Goal: Information Seeking & Learning: Learn about a topic

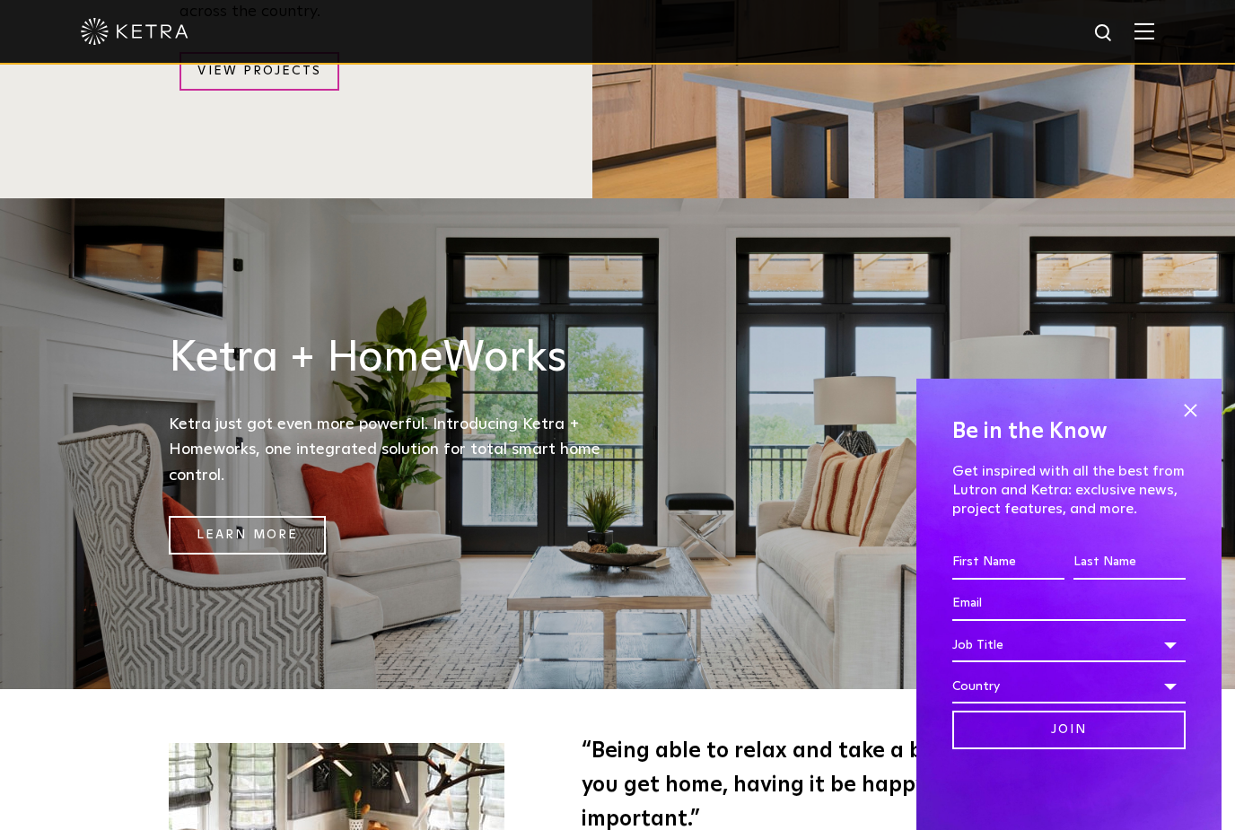
click at [1188, 410] on span at bounding box center [1189, 410] width 27 height 27
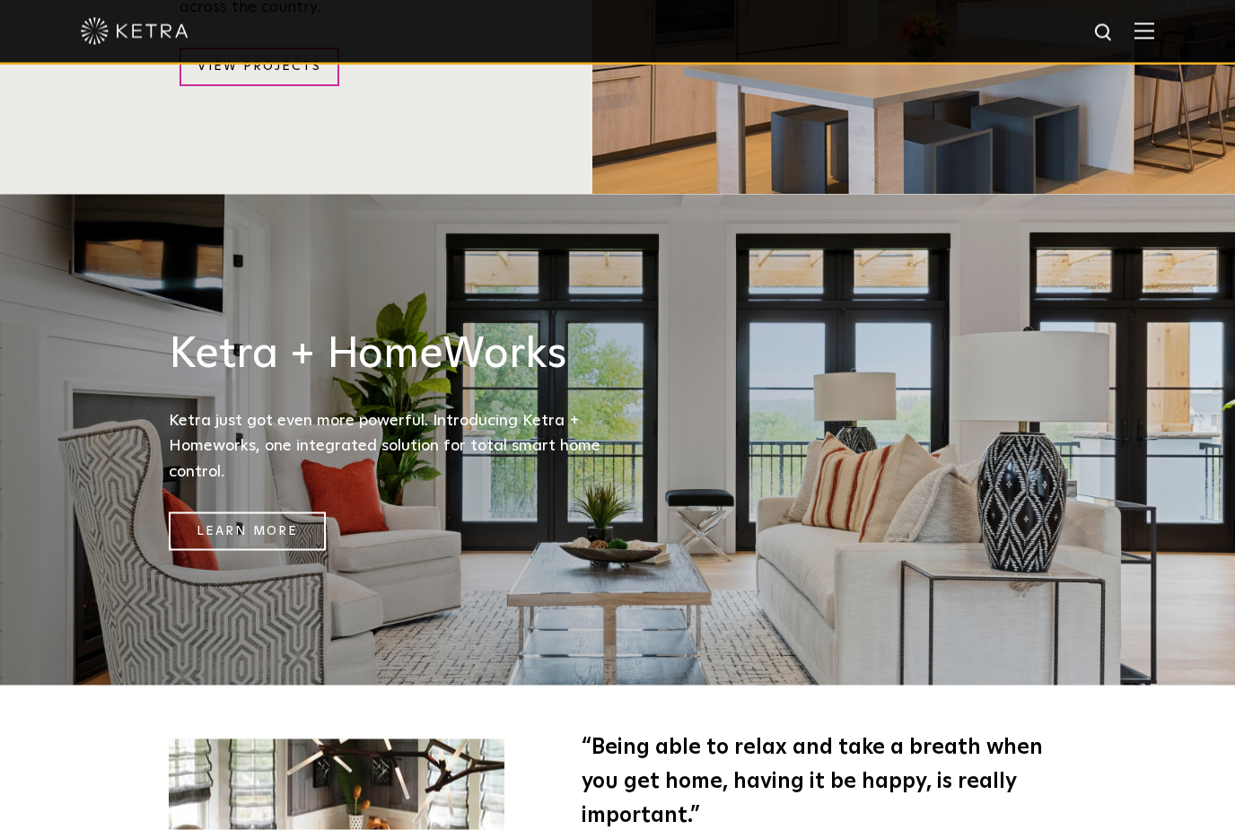
scroll to position [2190, 0]
click at [280, 538] on link "Learn More" at bounding box center [247, 530] width 157 height 39
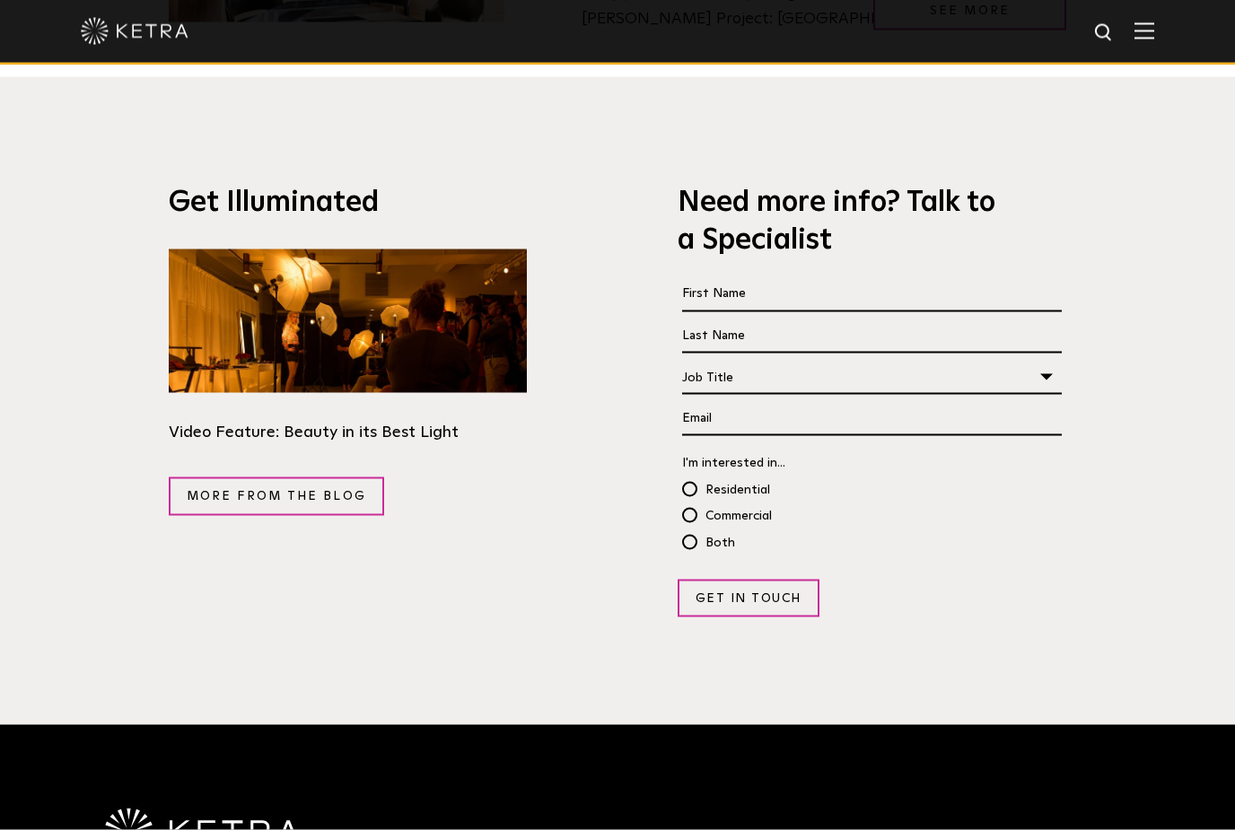
scroll to position [3090, 0]
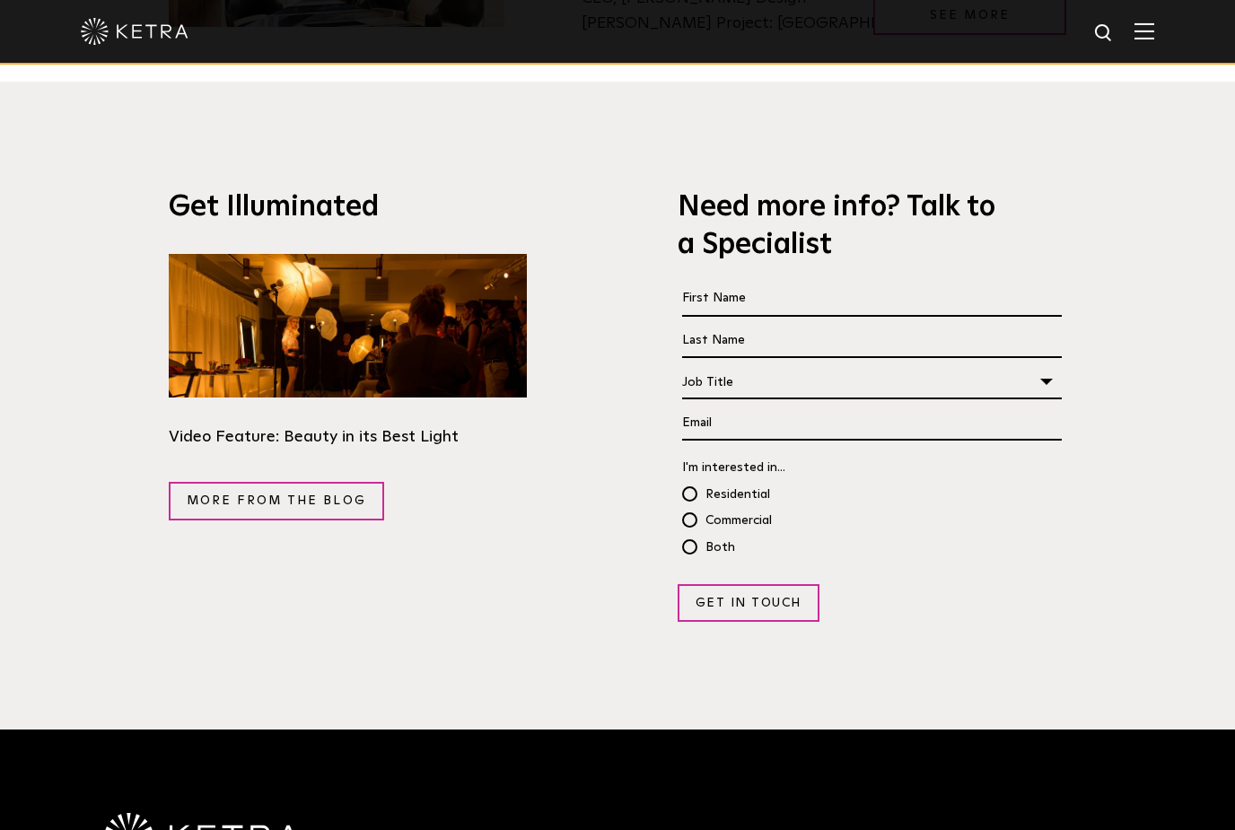
click at [319, 520] on link "More from the blog" at bounding box center [276, 501] width 215 height 39
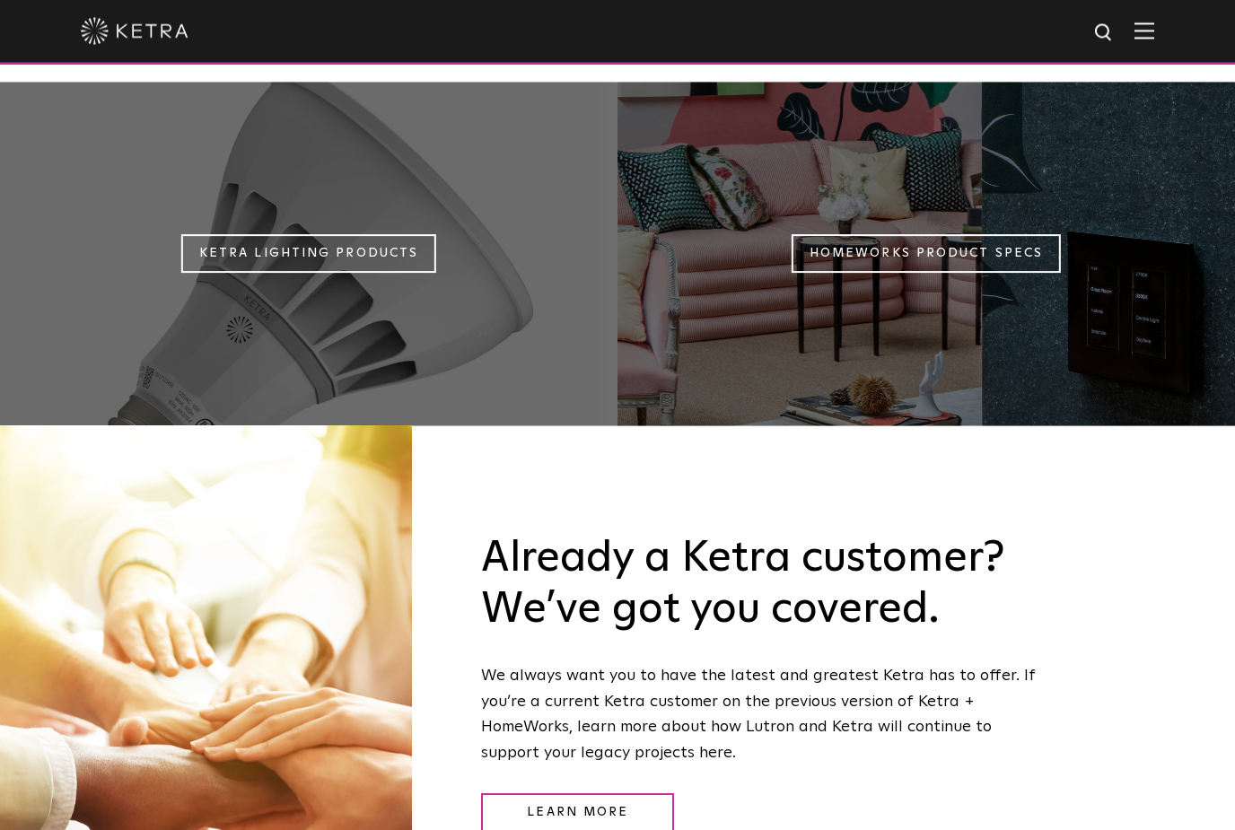
scroll to position [1698, 0]
click at [385, 234] on link "Ketra Lighting Products" at bounding box center [308, 253] width 255 height 39
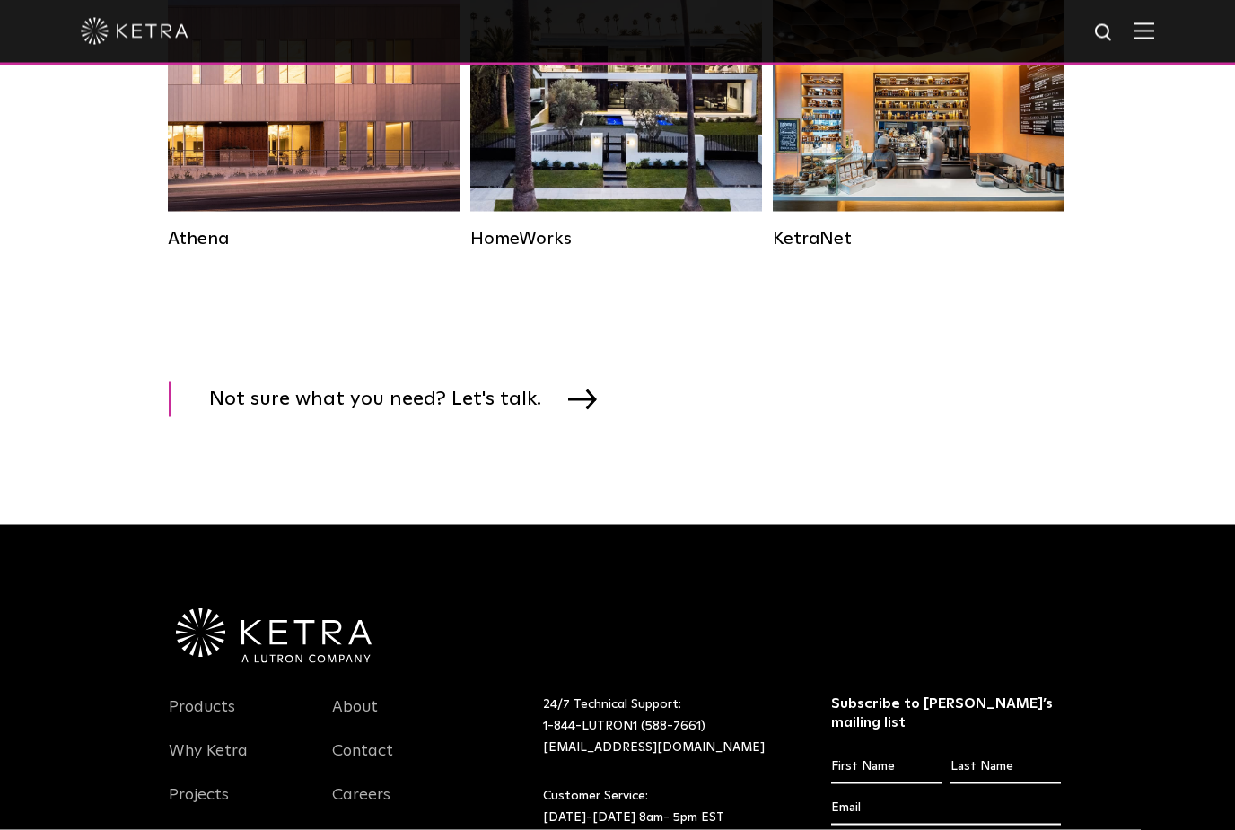
scroll to position [2783, 0]
click at [861, 246] on div "KetraNet" at bounding box center [919, 238] width 292 height 22
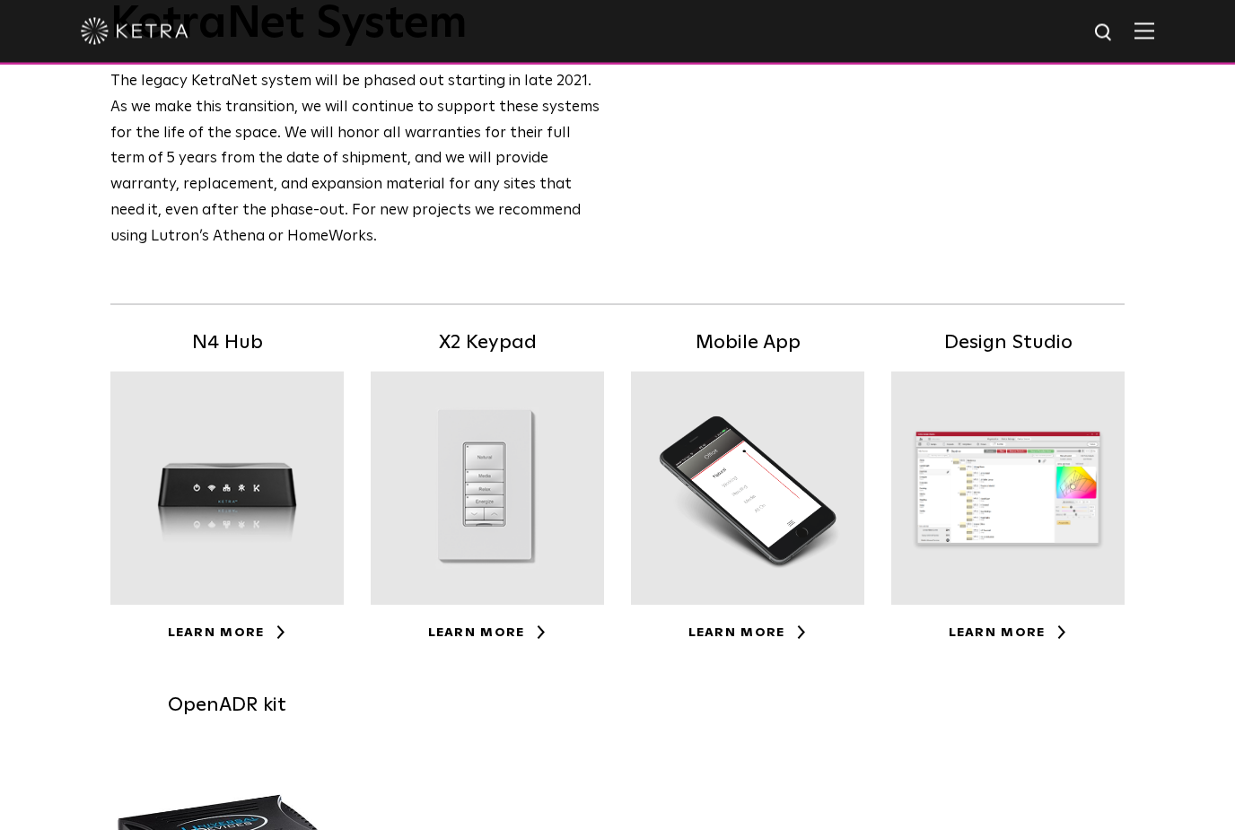
scroll to position [153, 0]
click at [523, 597] on div at bounding box center [487, 487] width 233 height 233
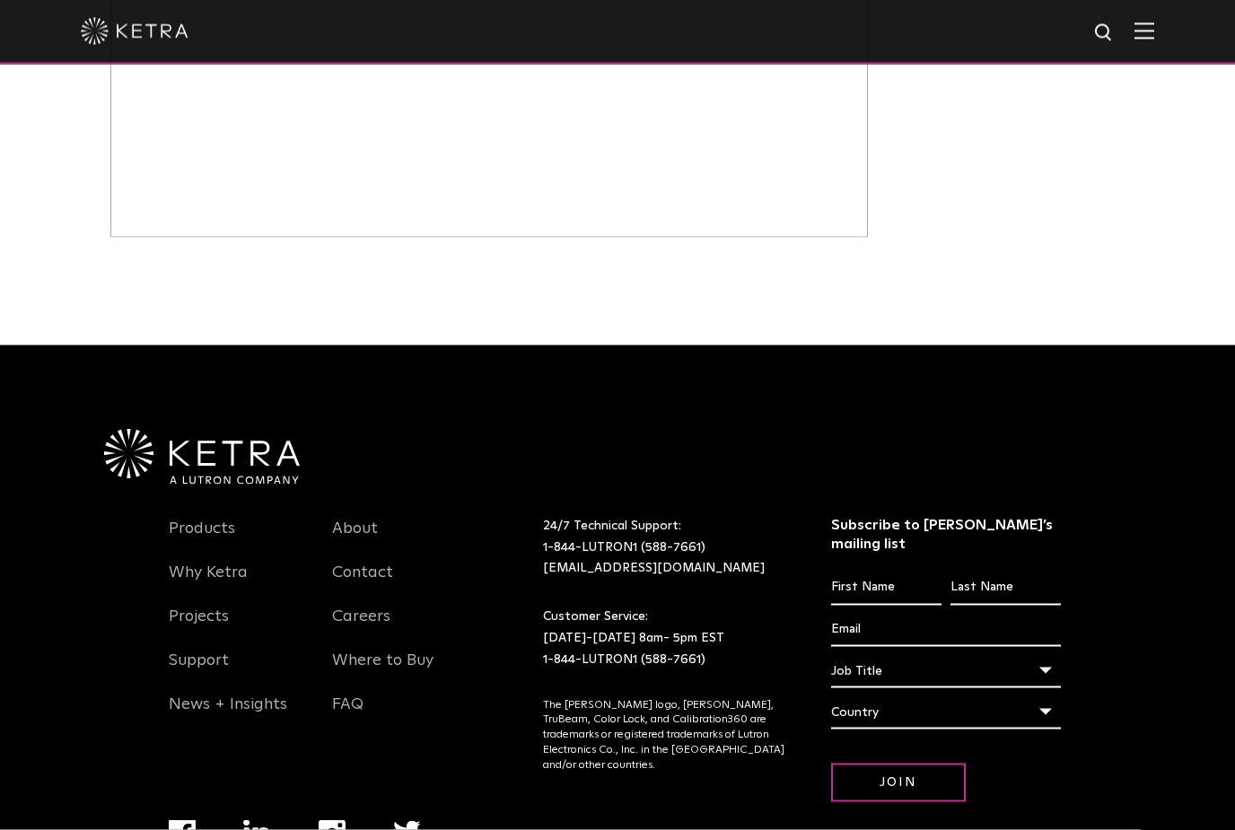
scroll to position [1161, 0]
click at [212, 606] on link "Projects" at bounding box center [199, 626] width 60 height 41
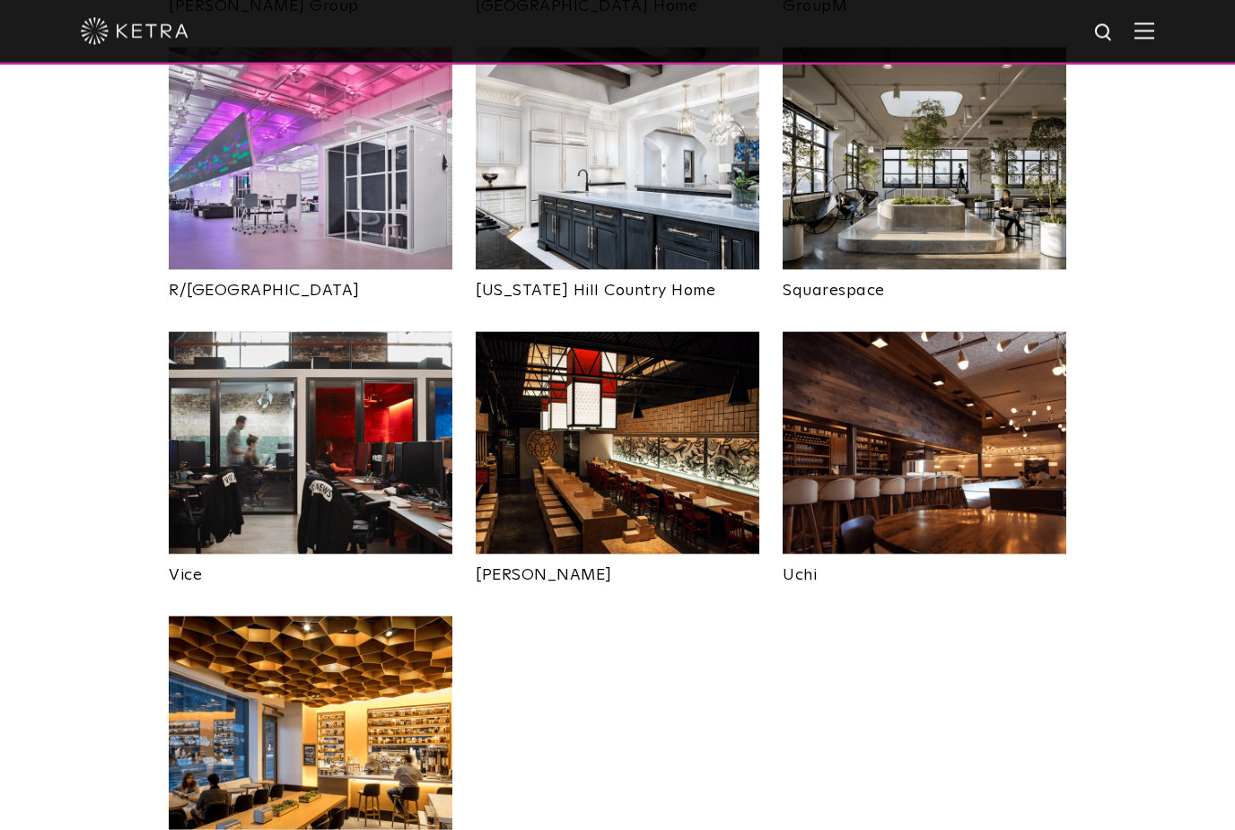
scroll to position [3417, 0]
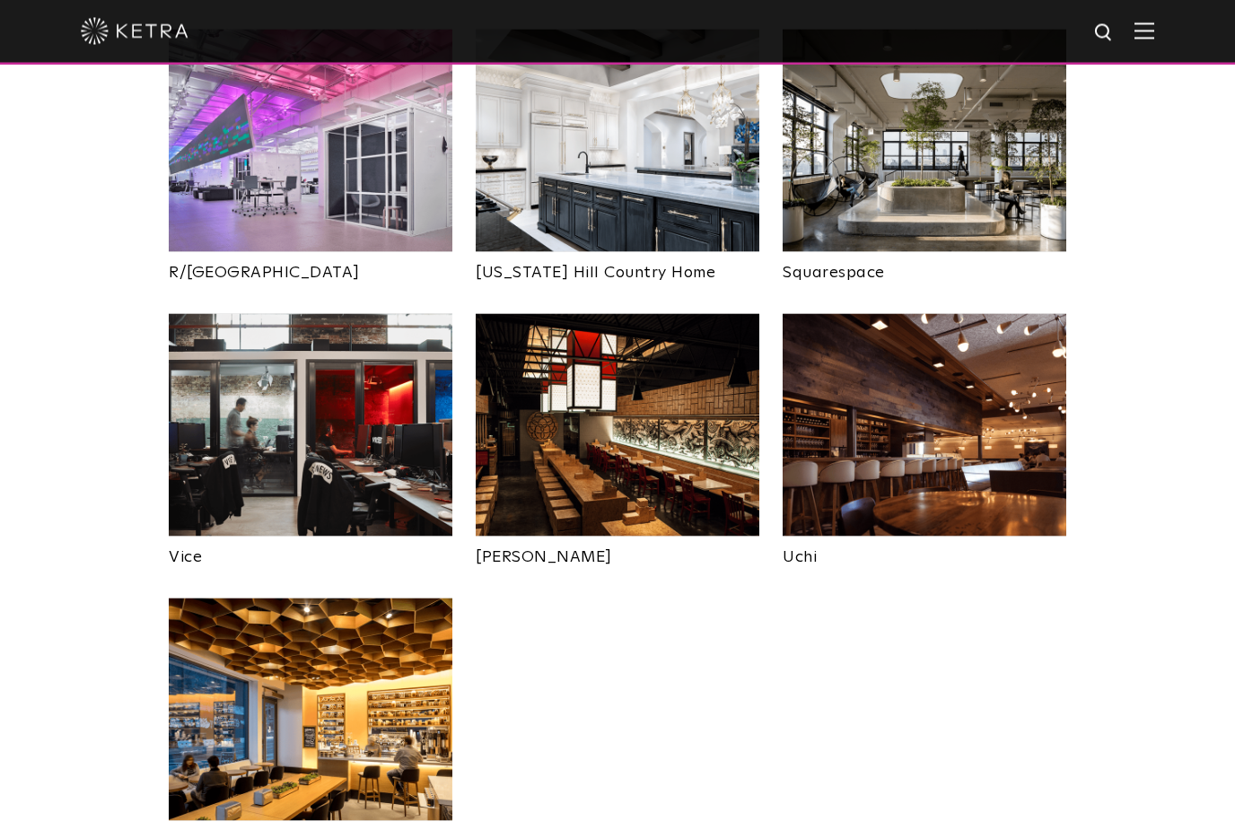
click at [372, 676] on img at bounding box center [311, 710] width 284 height 223
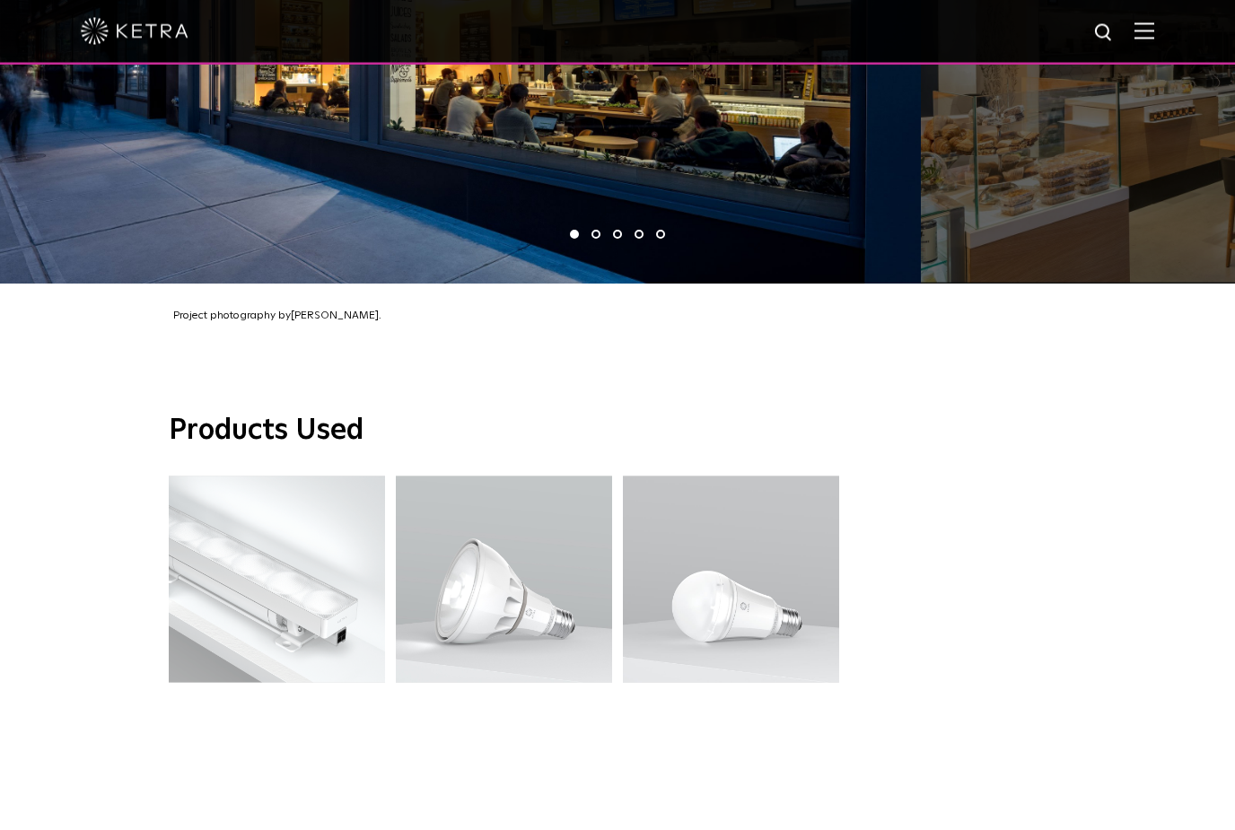
scroll to position [1439, 0]
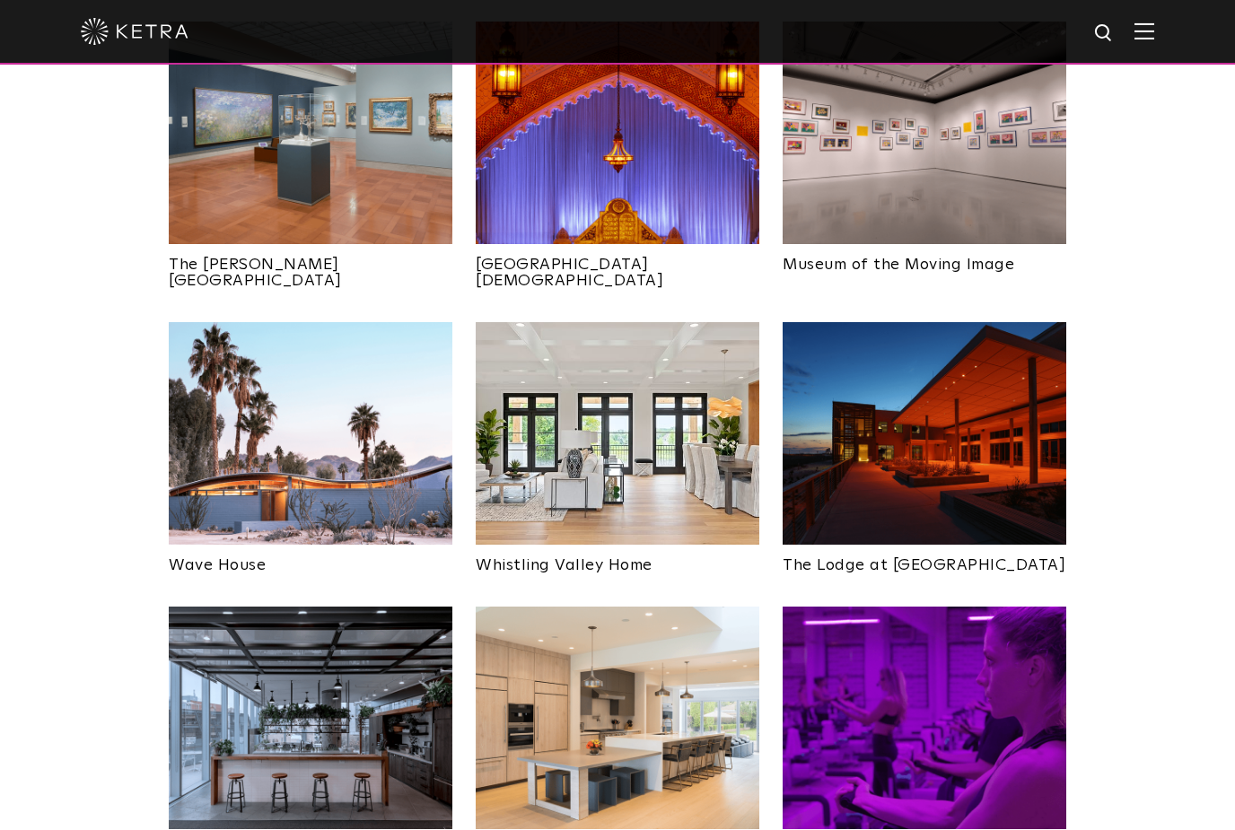
scroll to position [2270, 0]
click at [642, 432] on img at bounding box center [618, 434] width 284 height 223
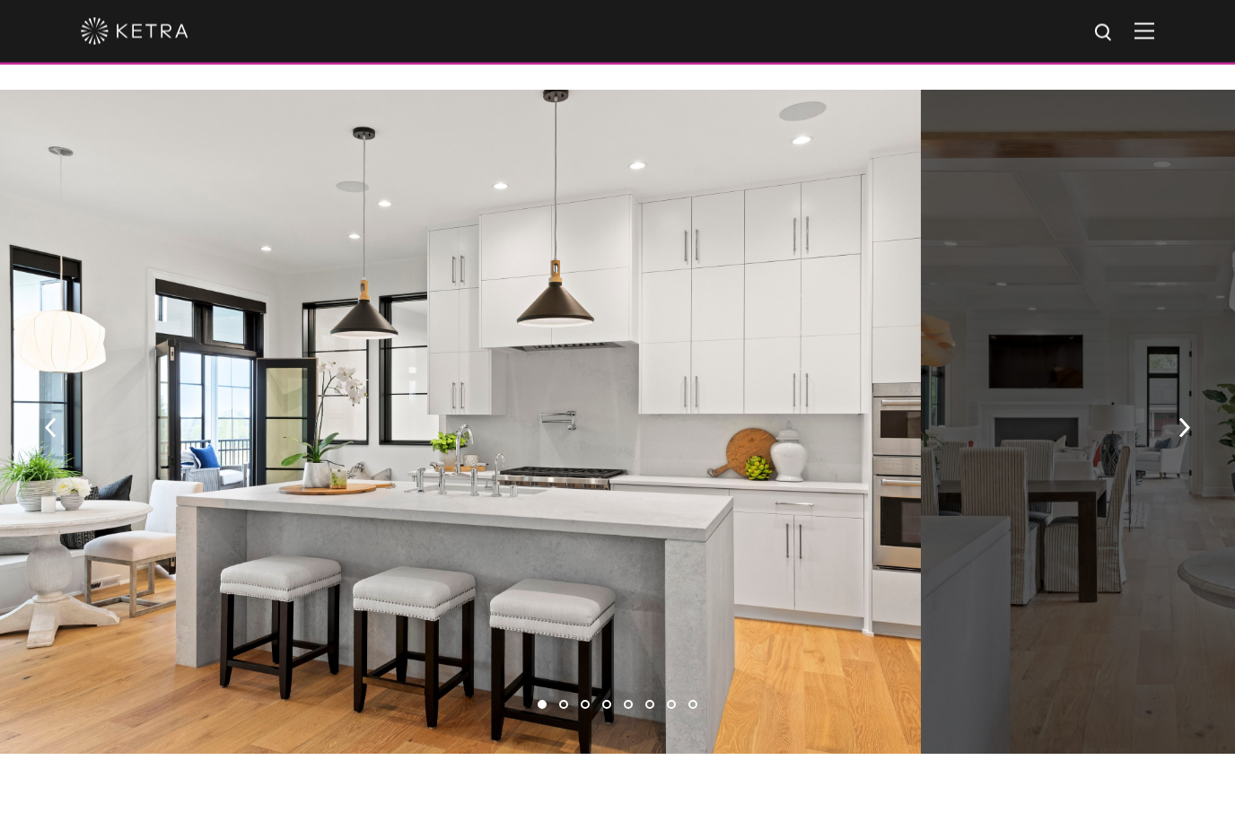
scroll to position [1268, 0]
click at [1185, 437] on img "button" at bounding box center [1184, 427] width 12 height 20
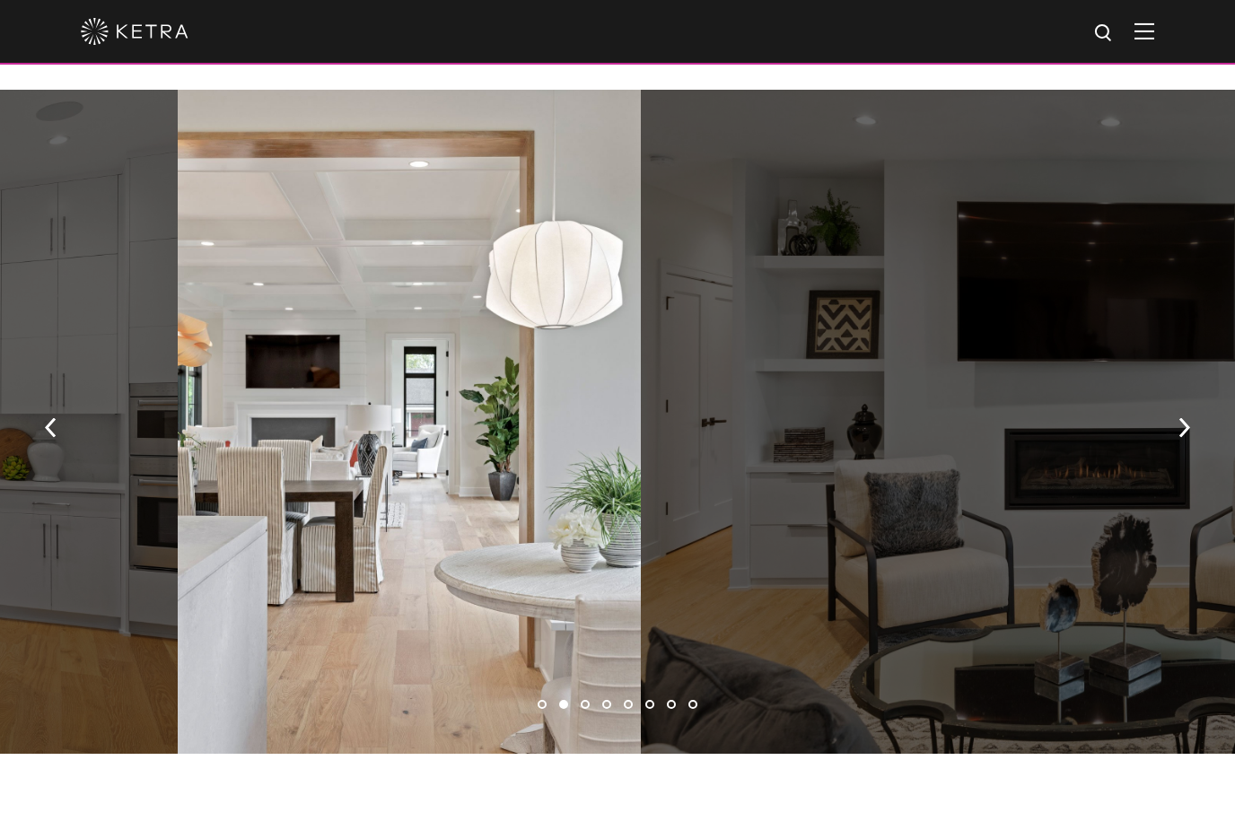
click at [1194, 437] on button "button" at bounding box center [1184, 426] width 39 height 62
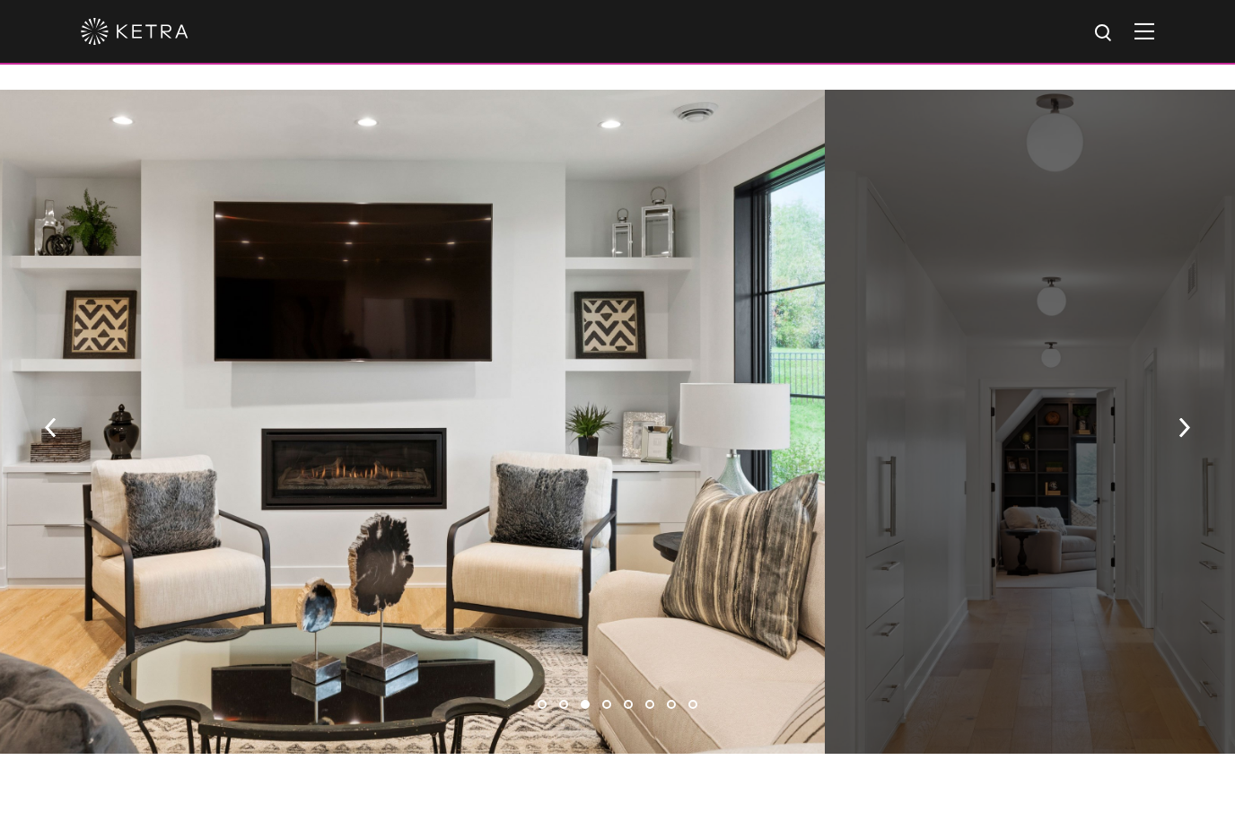
click at [1188, 434] on button "button" at bounding box center [1184, 426] width 39 height 62
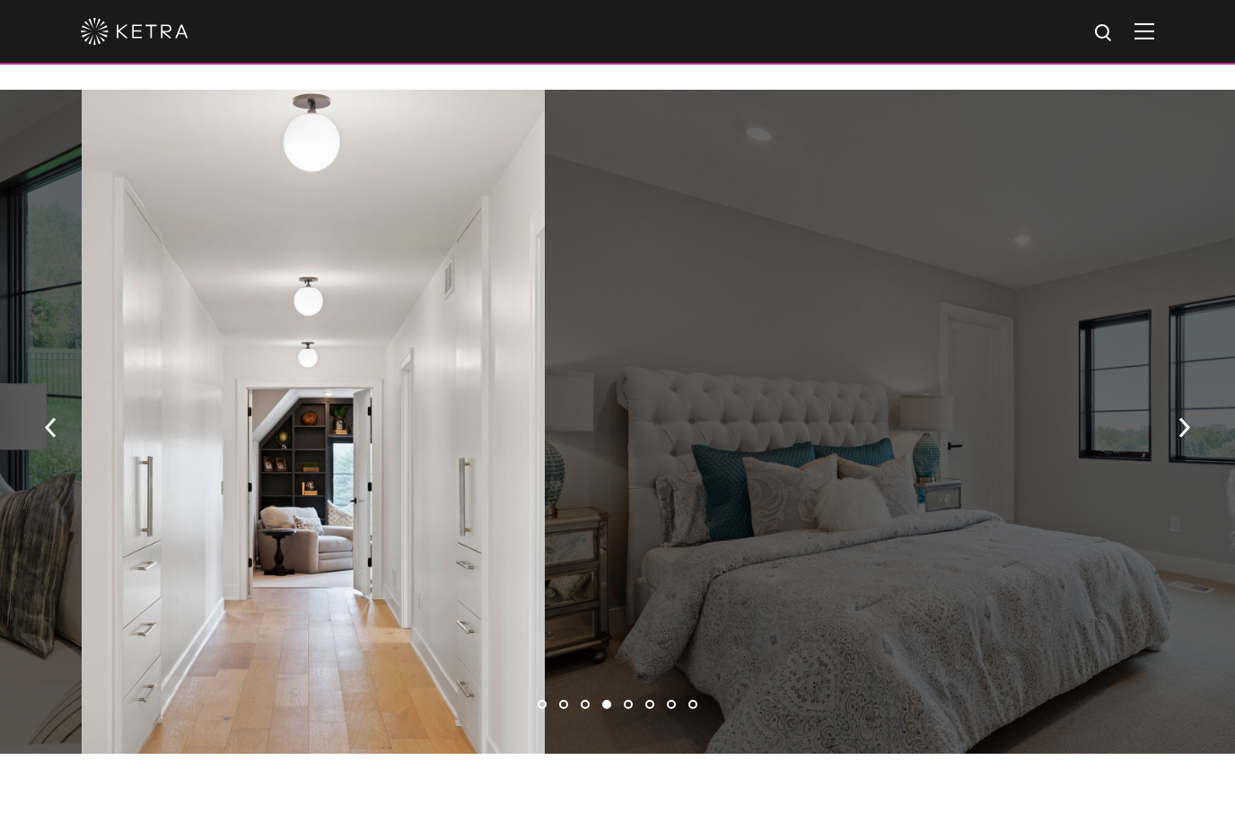
click at [58, 433] on button "button" at bounding box center [50, 426] width 39 height 62
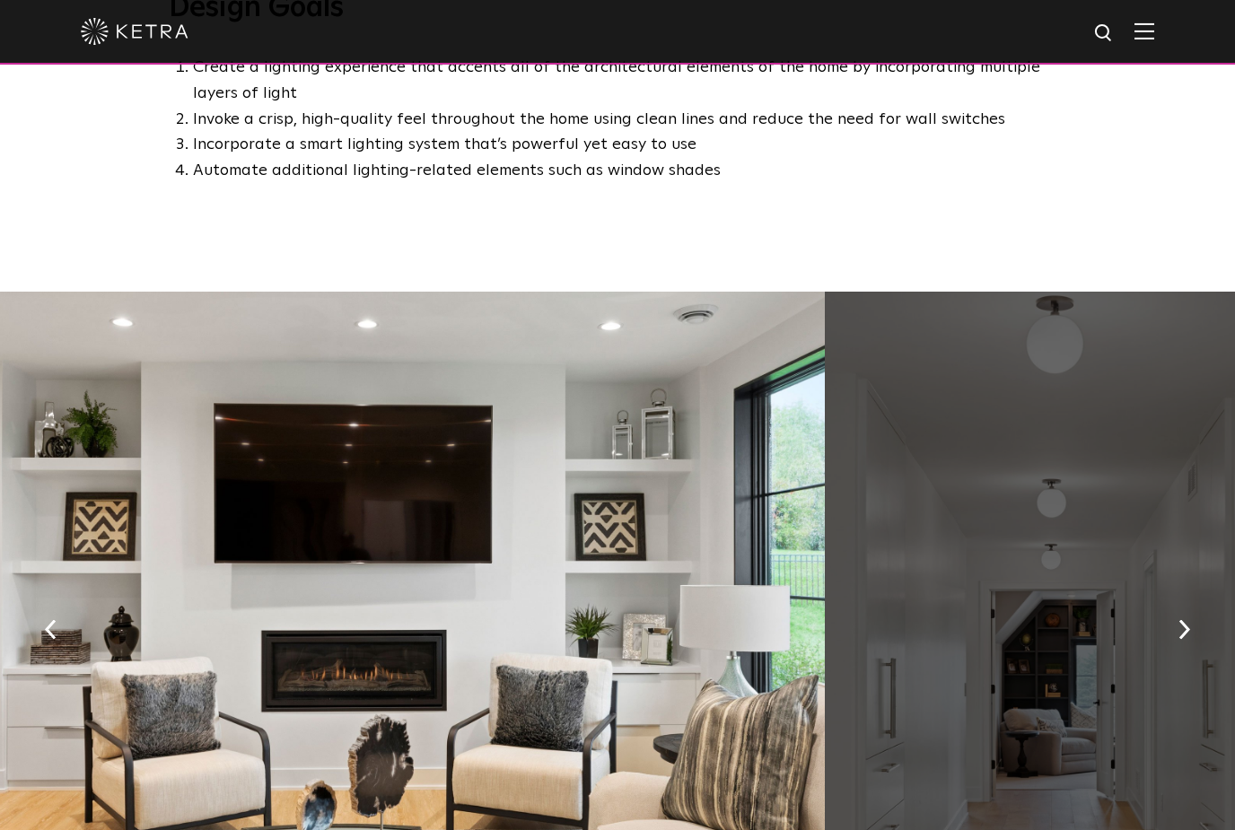
scroll to position [1038, 0]
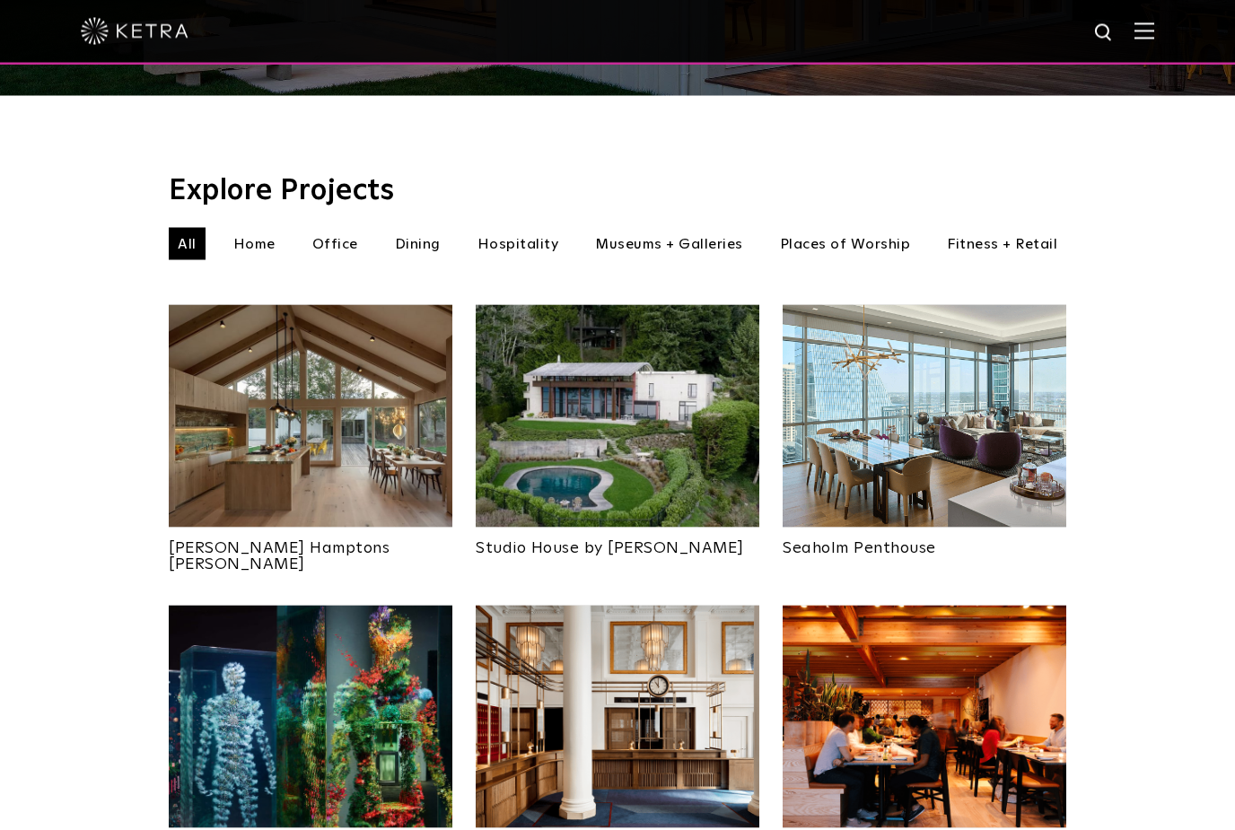
scroll to position [554, 0]
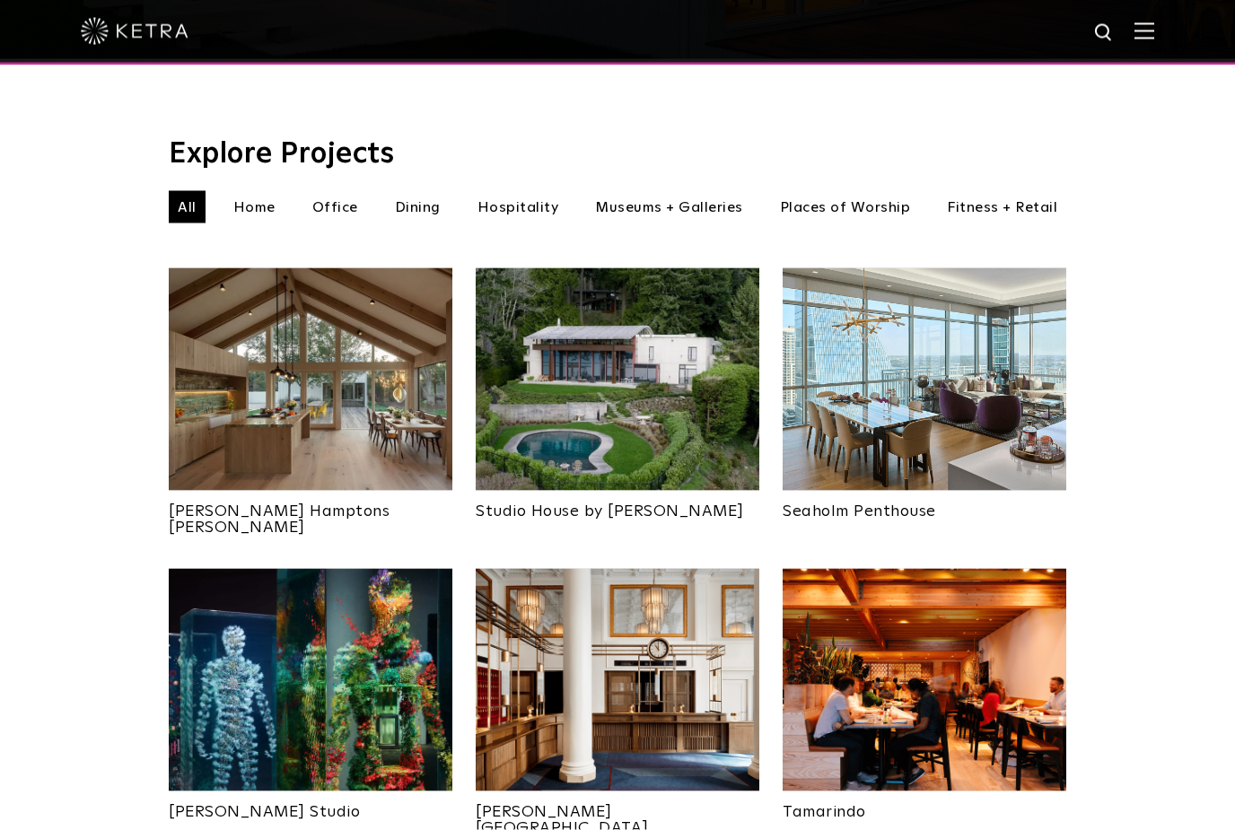
click at [268, 191] on li "Home" at bounding box center [254, 207] width 60 height 32
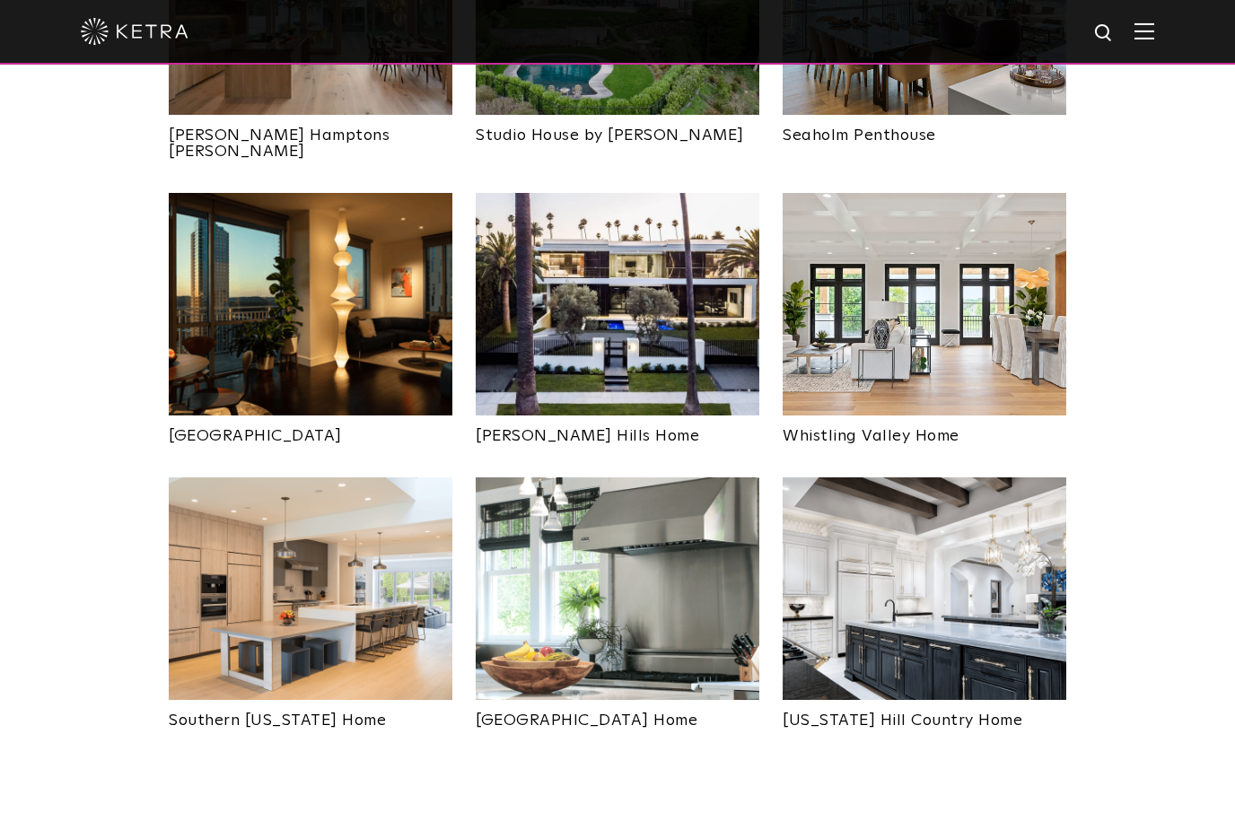
scroll to position [929, 0]
click at [602, 701] on link "Southampton Beach Home" at bounding box center [618, 715] width 284 height 29
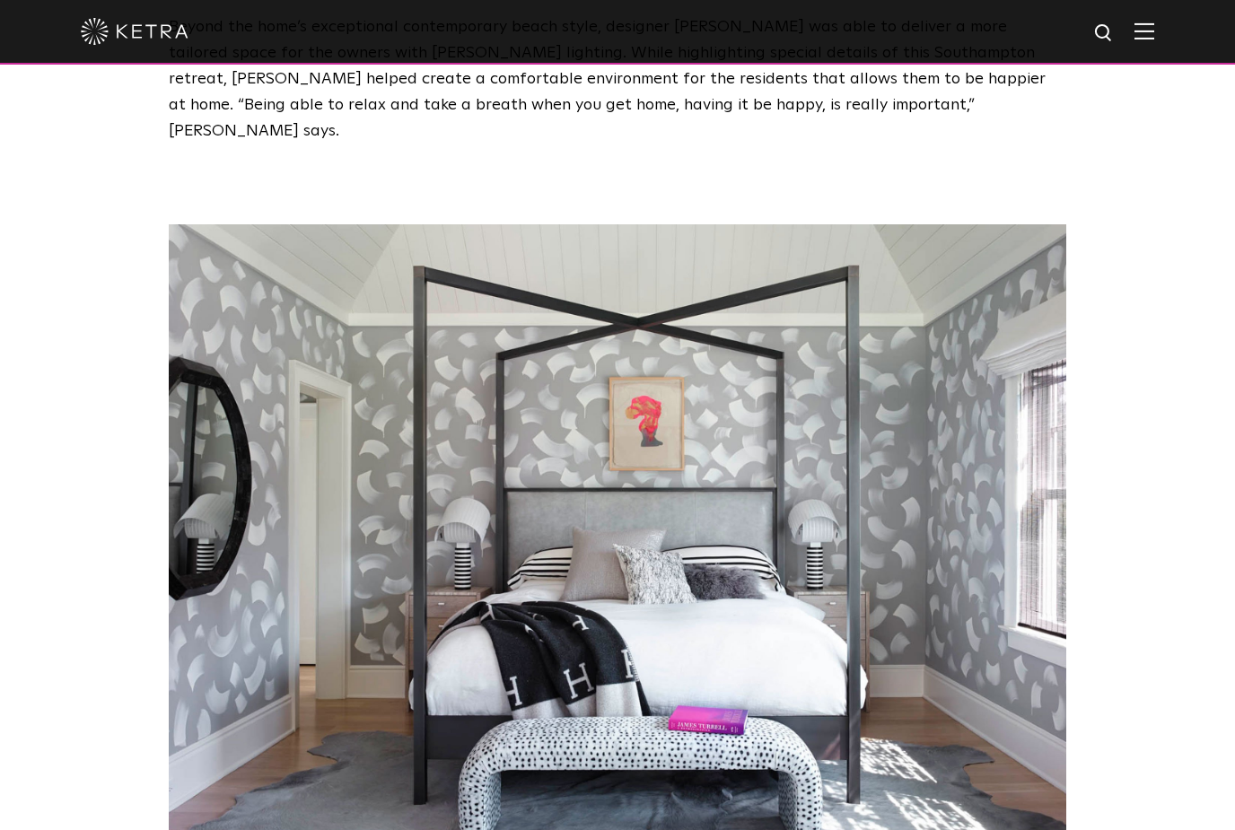
scroll to position [2113, 0]
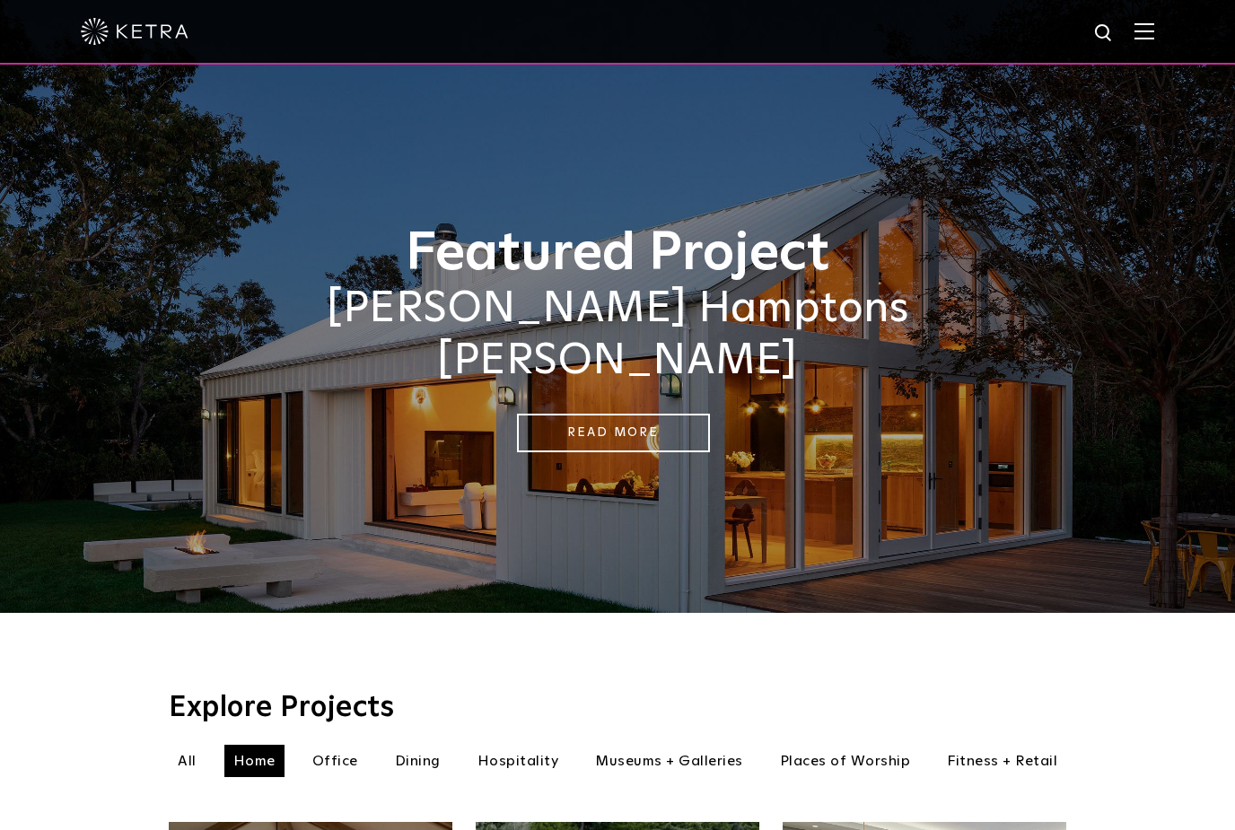
click at [1149, 23] on img at bounding box center [1144, 30] width 20 height 17
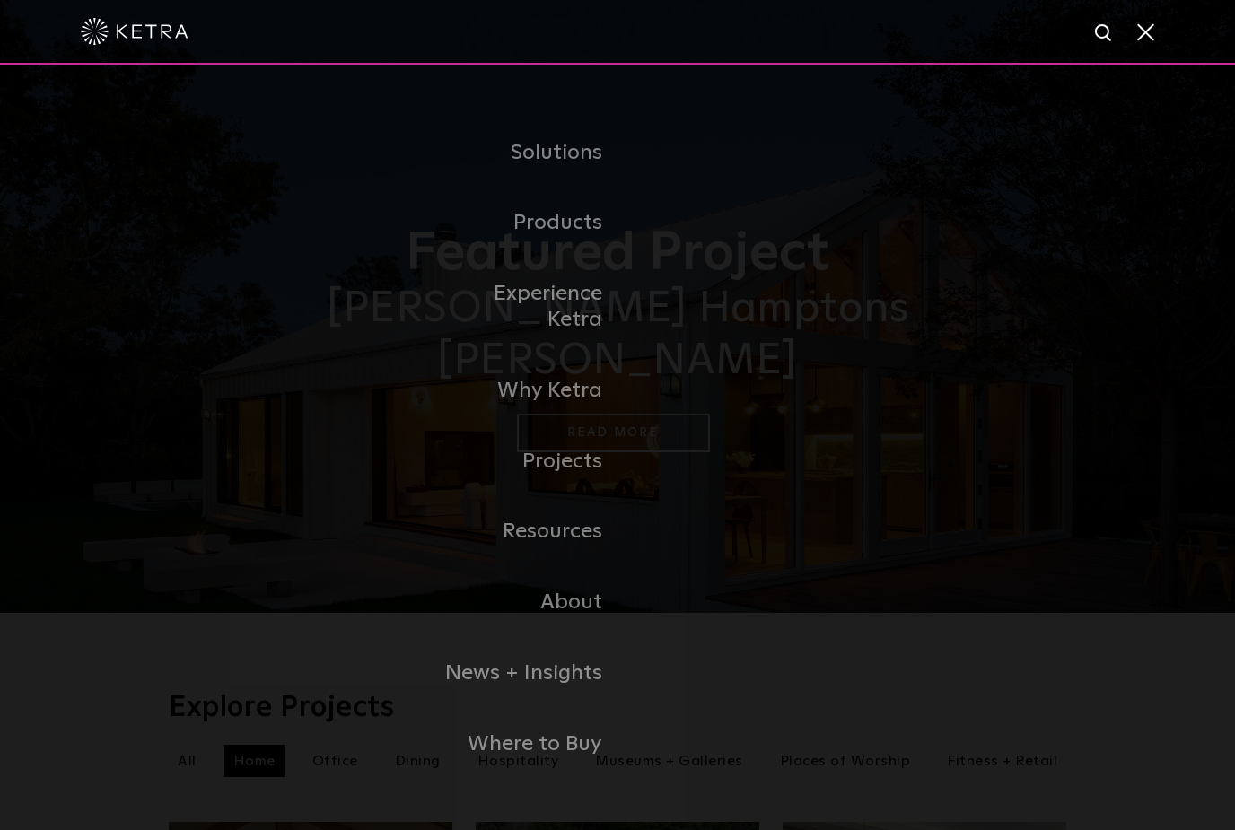
click at [577, 685] on link "News + Insights" at bounding box center [525, 673] width 184 height 71
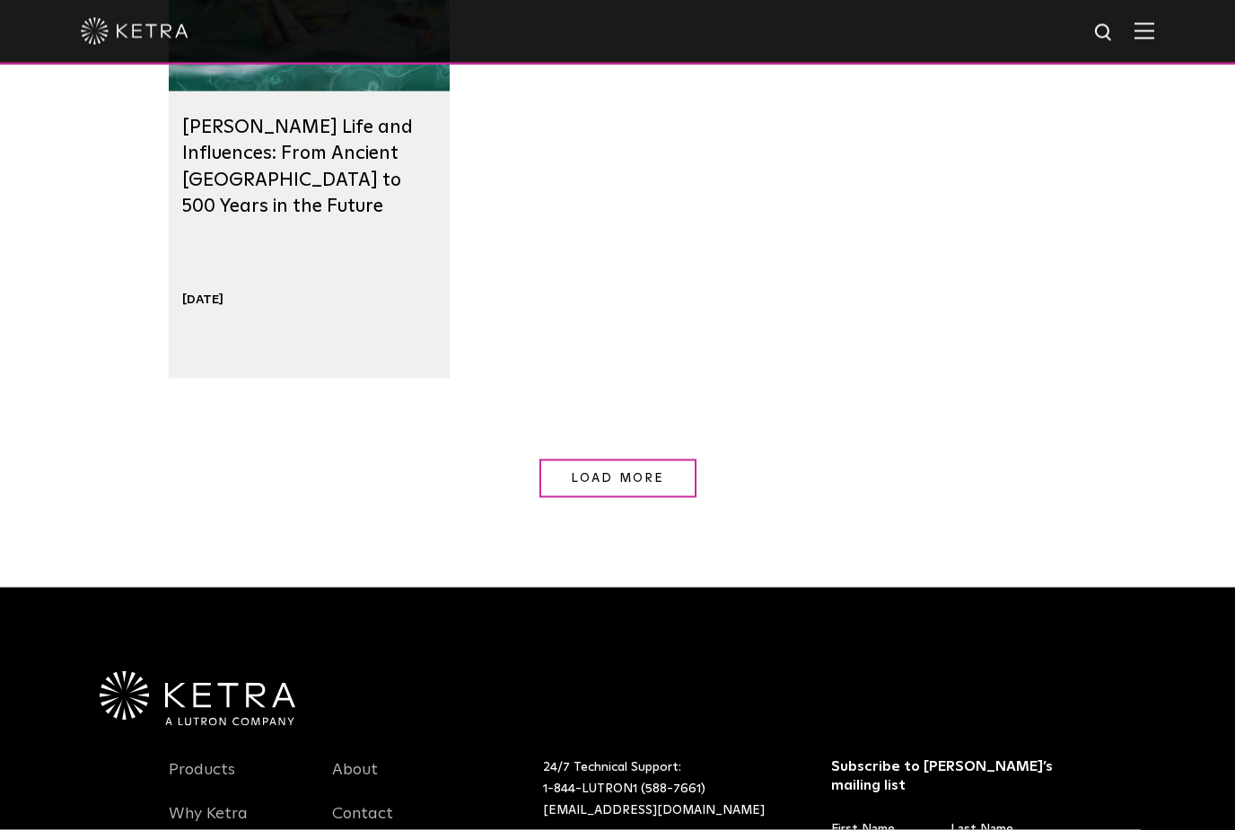
scroll to position [1903, 0]
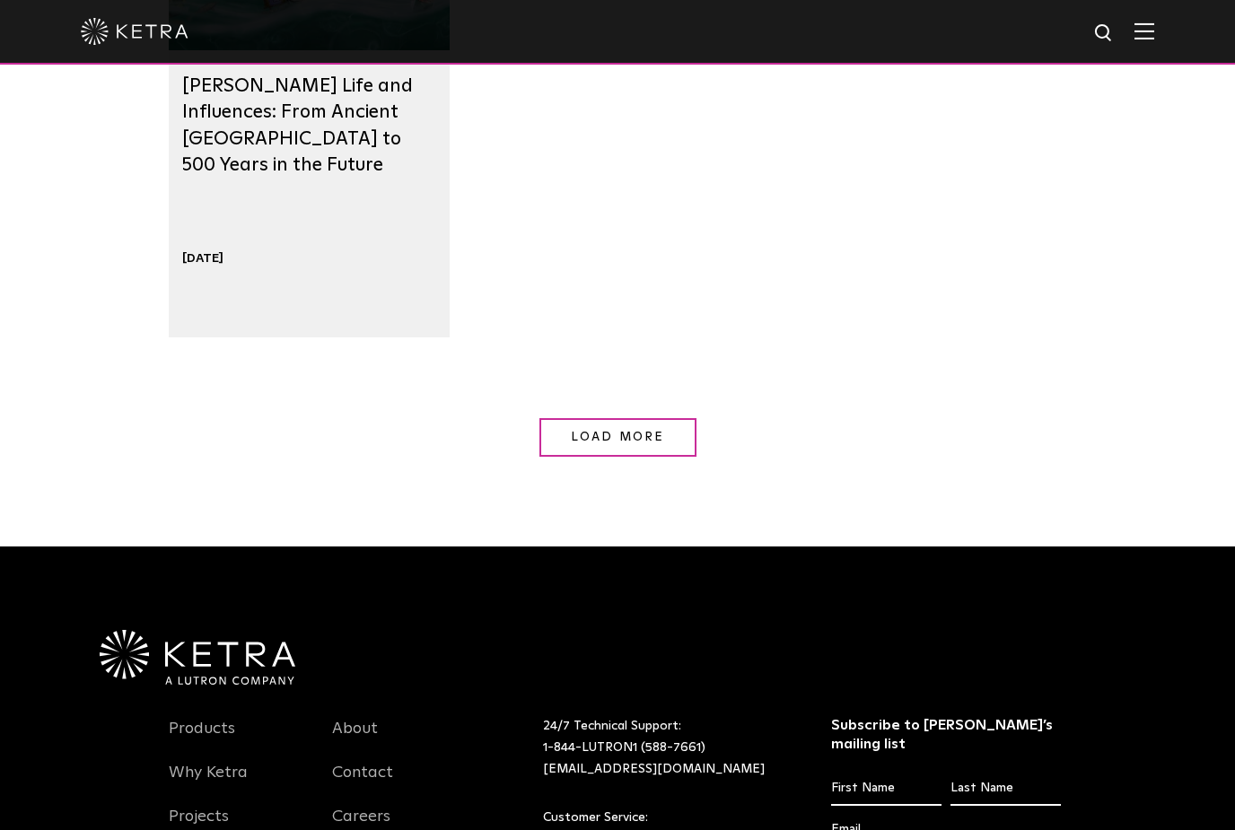
click at [627, 441] on link "Load More" at bounding box center [617, 437] width 157 height 39
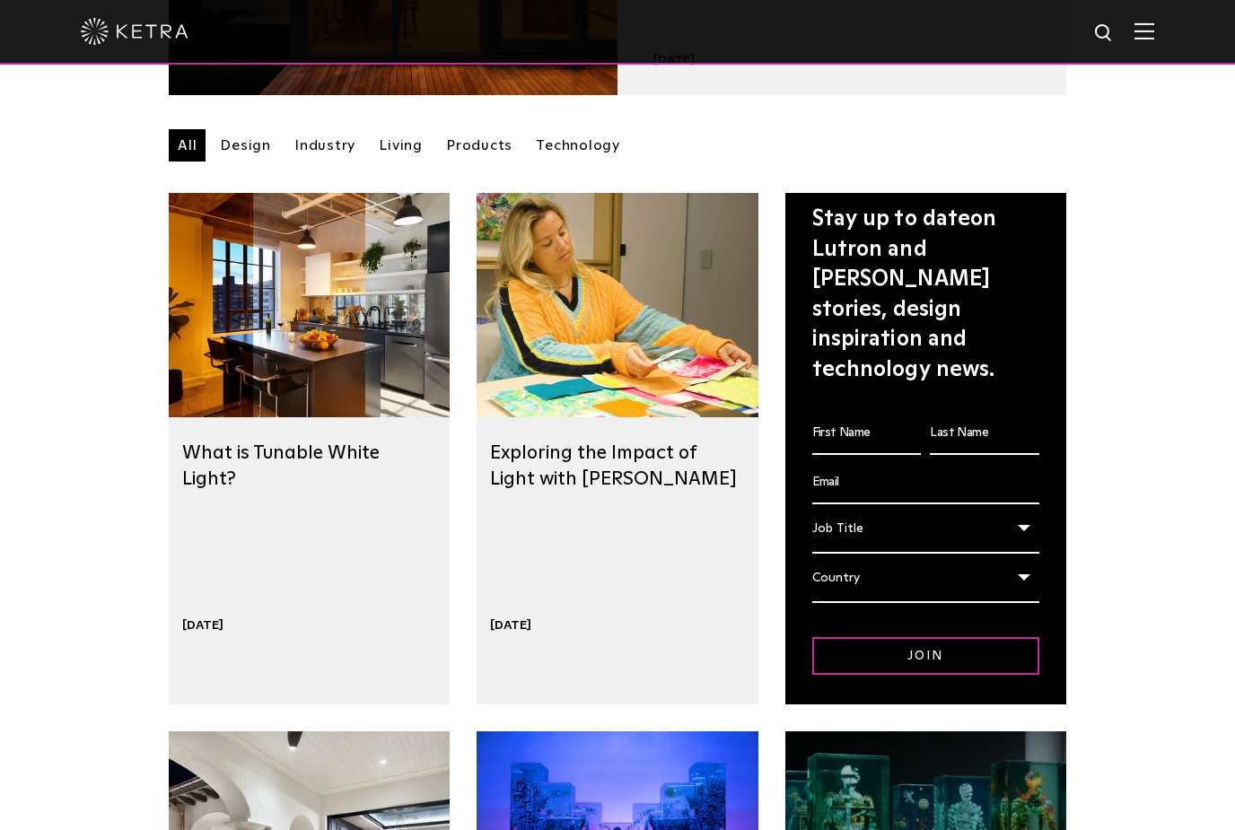
scroll to position [459, 0]
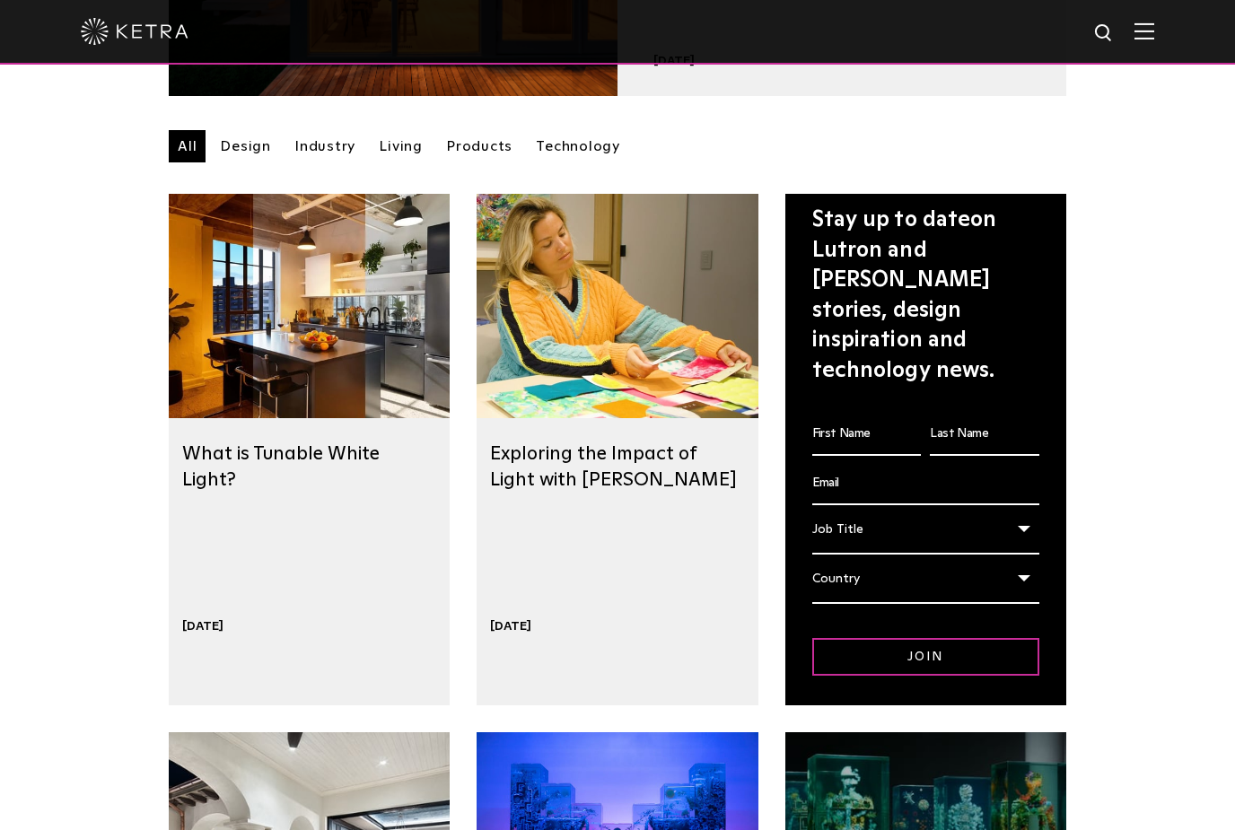
click at [1151, 37] on img at bounding box center [1144, 30] width 20 height 17
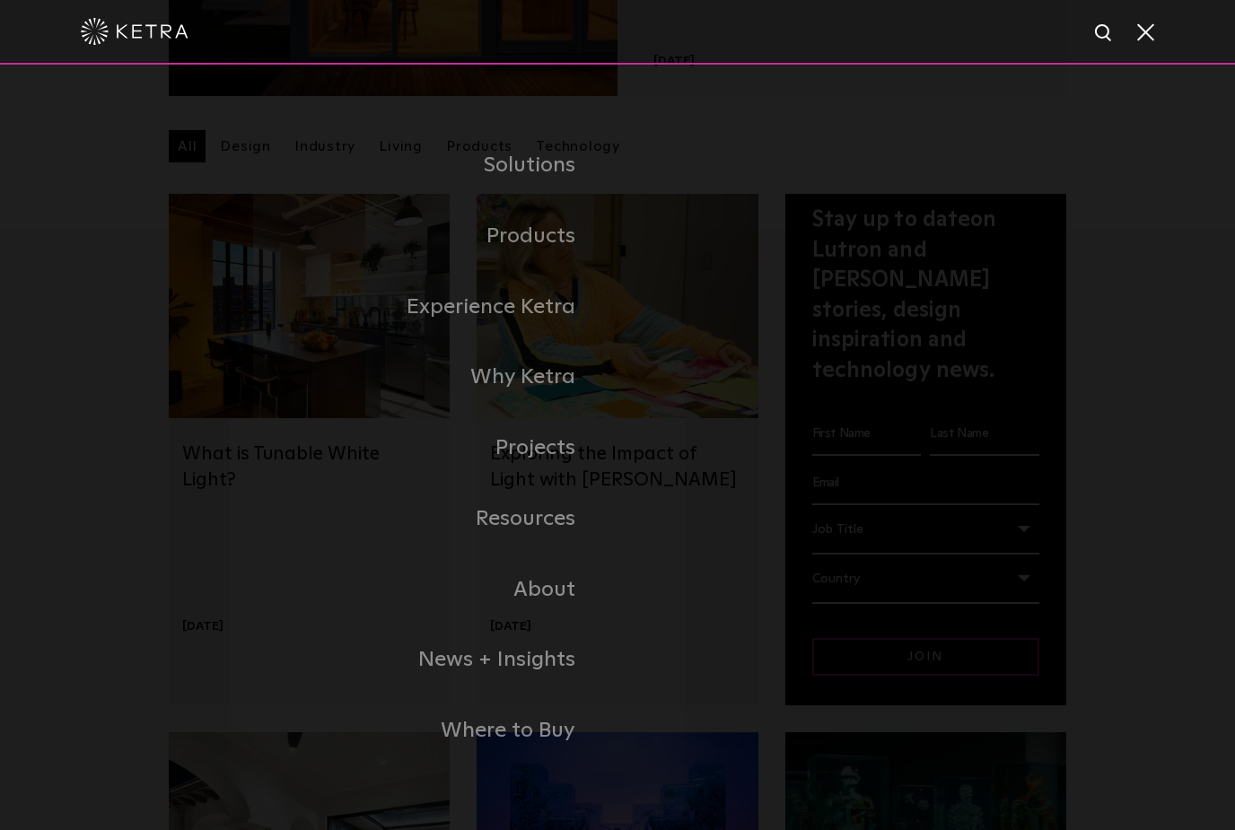
click at [561, 539] on link "Resources" at bounding box center [361, 519] width 511 height 71
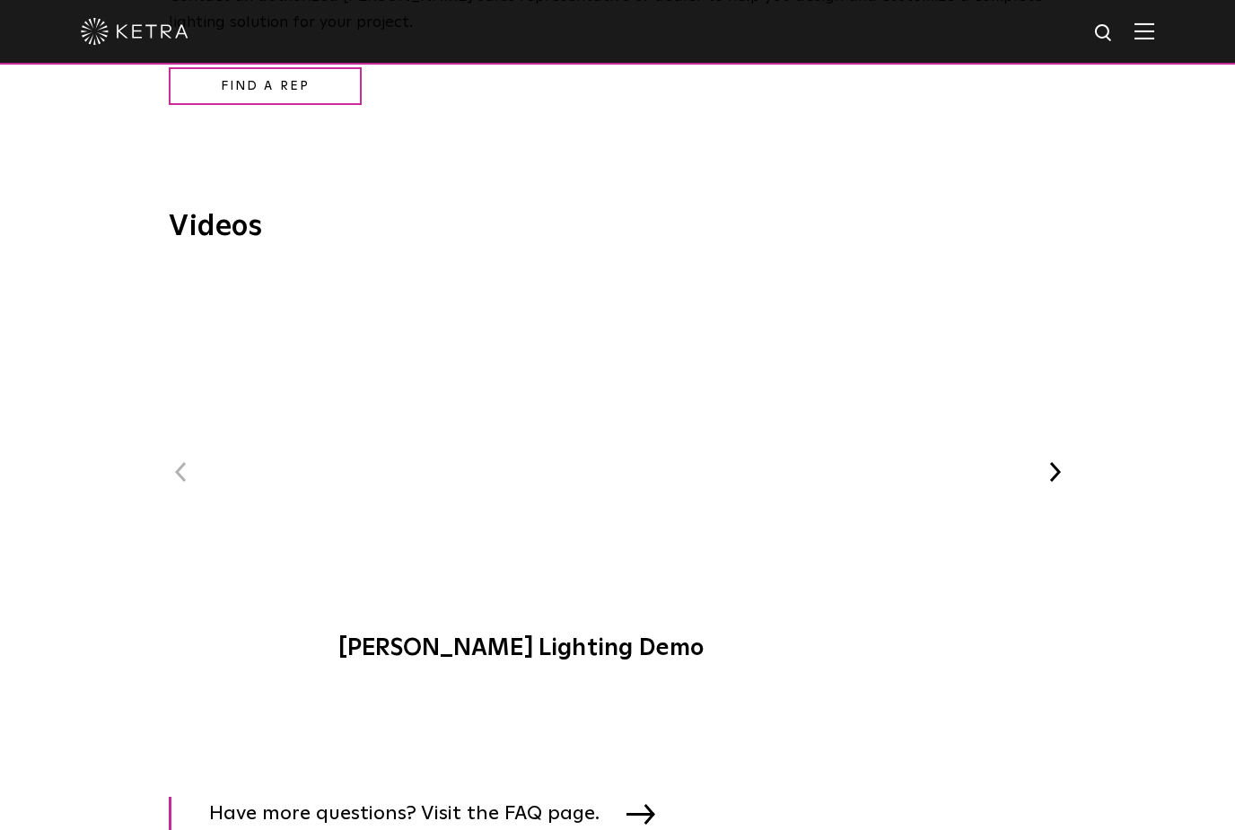
scroll to position [2136, 0]
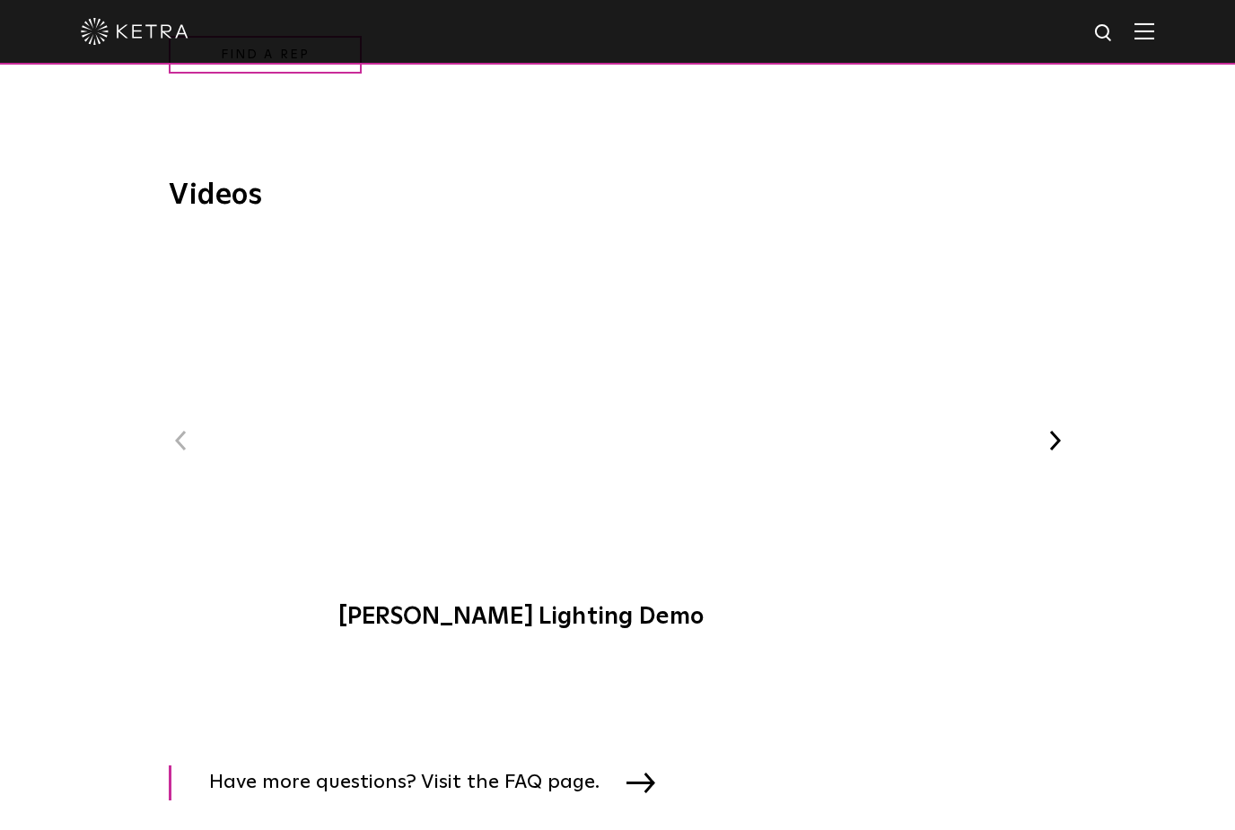
click at [712, 461] on span "Ketra Lighting Demo" at bounding box center [617, 445] width 604 height 408
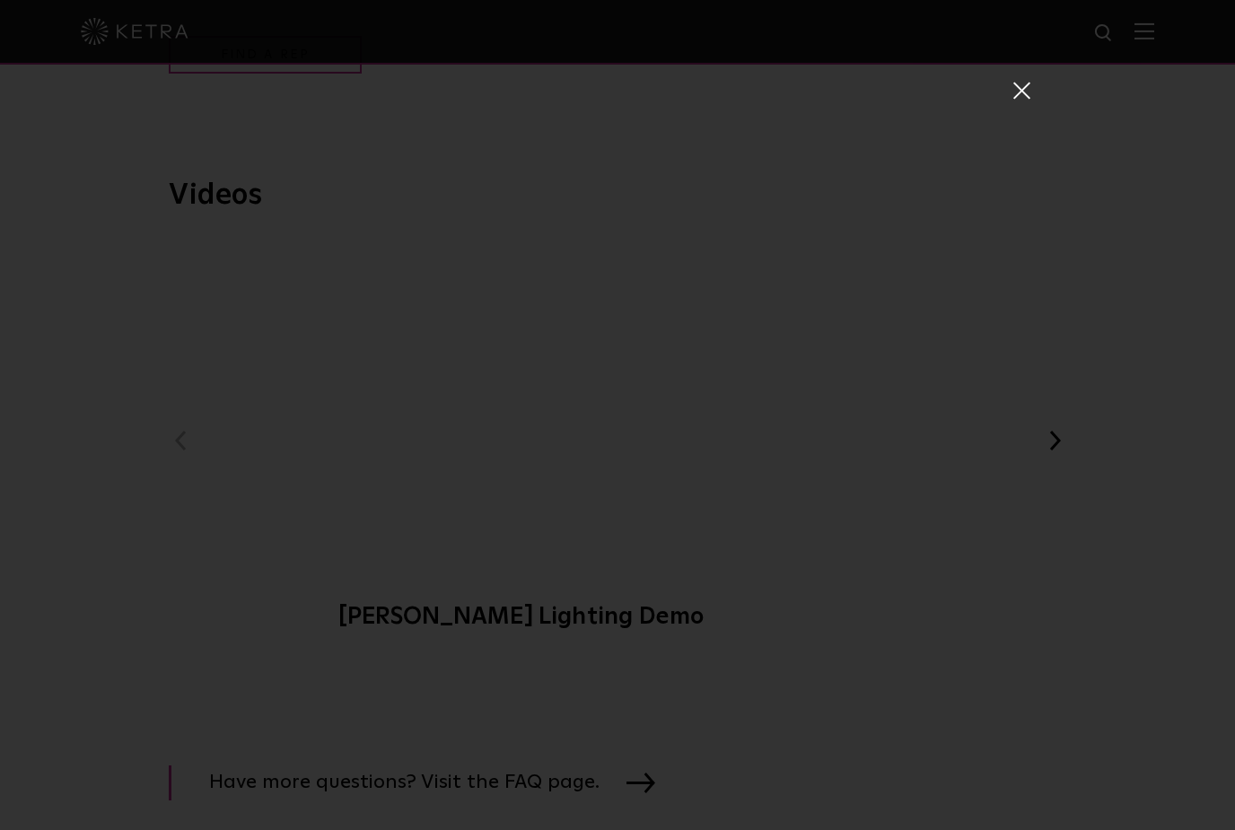
click at [1023, 91] on span at bounding box center [1020, 90] width 20 height 18
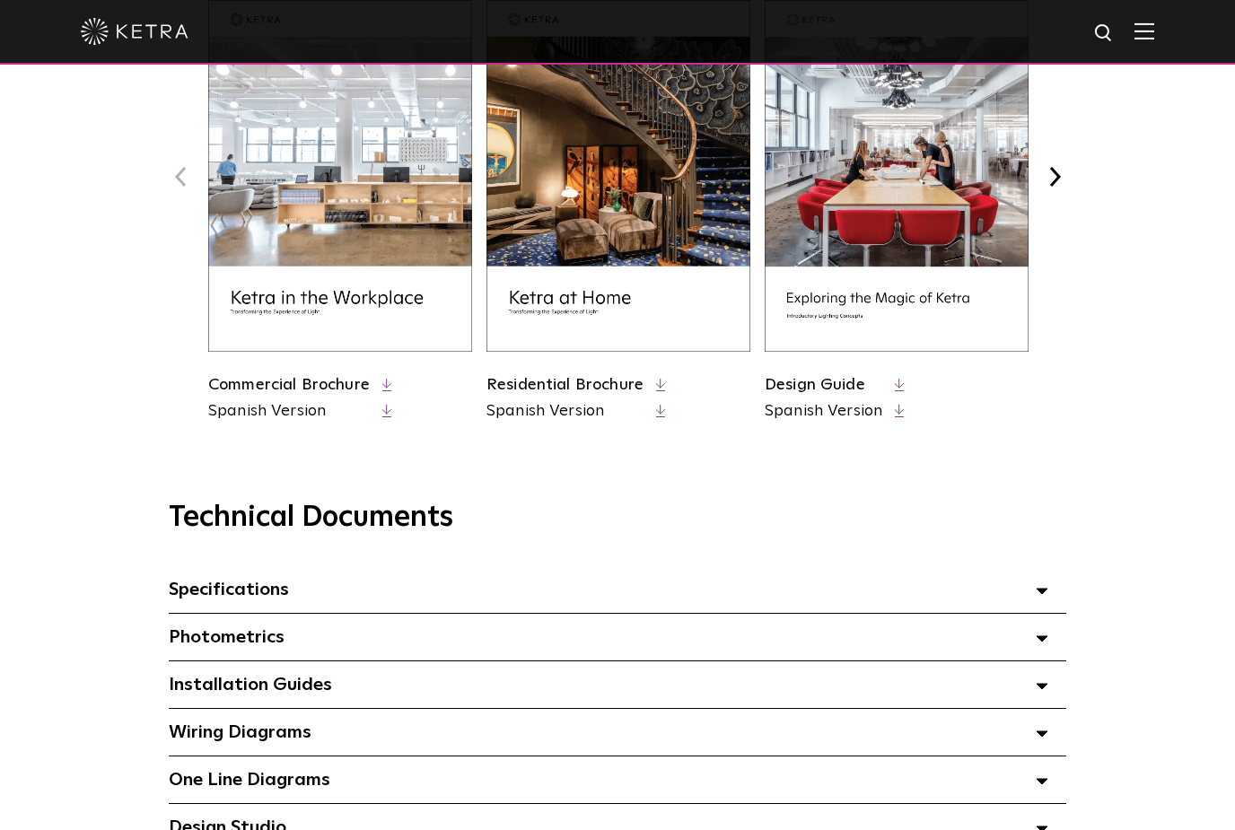
scroll to position [837, 0]
